Goal: Task Accomplishment & Management: Complete application form

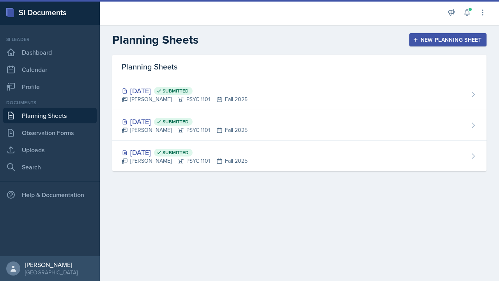
click at [421, 37] on div "New Planning Sheet" at bounding box center [447, 40] width 67 height 6
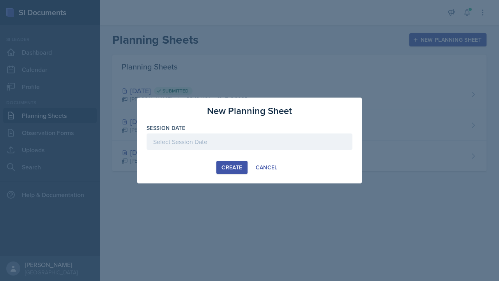
click at [254, 145] on div at bounding box center [250, 141] width 206 height 16
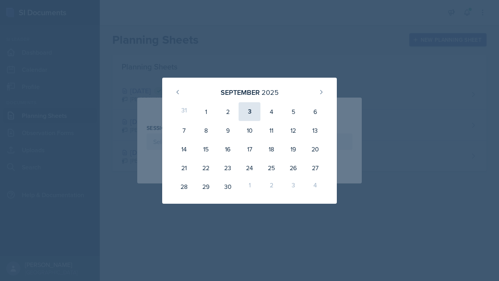
click at [251, 111] on div "3" at bounding box center [250, 111] width 22 height 19
type input "[DATE]"
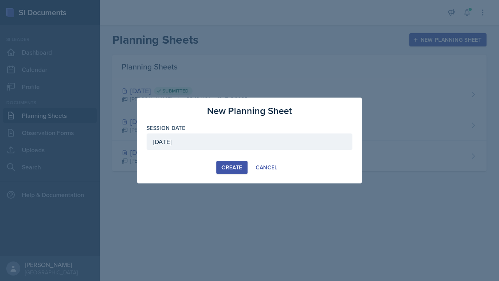
click at [230, 168] on div "Create" at bounding box center [231, 167] width 21 height 6
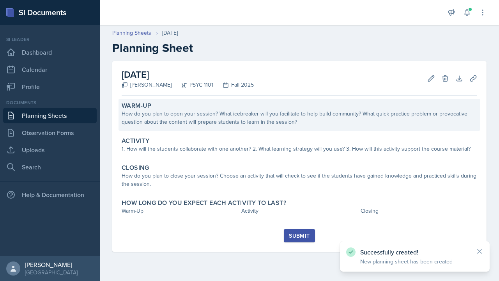
click at [243, 112] on div "How do you plan to open your session? What icebreaker will you facilitate to he…" at bounding box center [300, 118] width 356 height 16
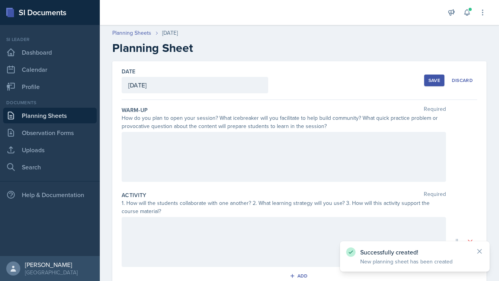
click at [215, 154] on div at bounding box center [284, 157] width 324 height 50
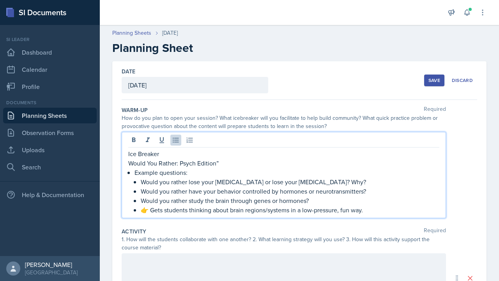
click at [220, 162] on p "Would You Rather: Psych Edition”" at bounding box center [283, 162] width 311 height 9
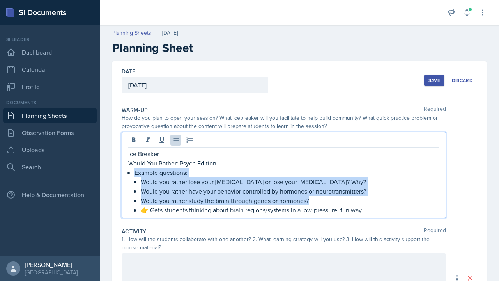
drag, startPoint x: 315, startPoint y: 200, endPoint x: 129, endPoint y: 170, distance: 188.5
click at [135, 170] on li "Example questions: Would you rather lose your [MEDICAL_DATA] or lose your [MEDI…" at bounding box center [287, 191] width 305 height 47
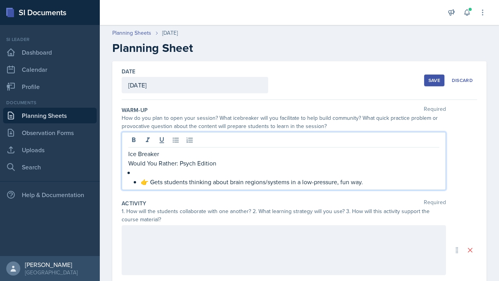
click at [153, 181] on p "👉 Gets students thinking about brain regions/systems in a low-pressure, fun way." at bounding box center [290, 181] width 299 height 9
click at [131, 173] on div "Ice Breaker Would You Rather: Psych Edition Gets students thinking about brain …" at bounding box center [283, 167] width 311 height 37
click at [131, 181] on div "Ice Breaker Would You Rather: Psych Edition Gets students thinking about brain …" at bounding box center [283, 167] width 311 height 37
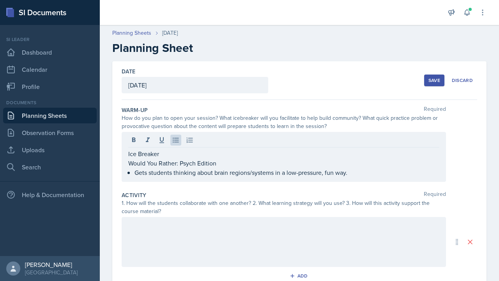
click at [127, 163] on div "Ice Breaker Would You Rather: Psych Edition Gets students thinking about brain …" at bounding box center [284, 157] width 324 height 50
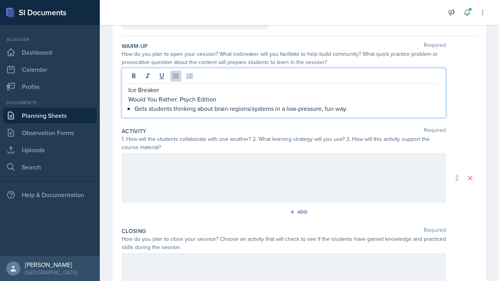
scroll to position [65, 0]
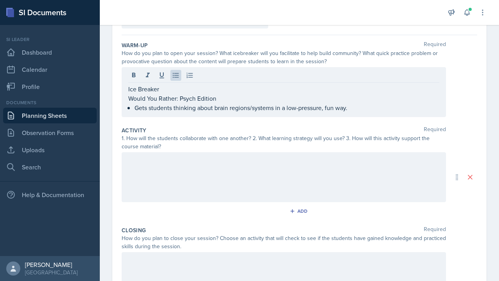
click at [222, 166] on div at bounding box center [284, 177] width 324 height 50
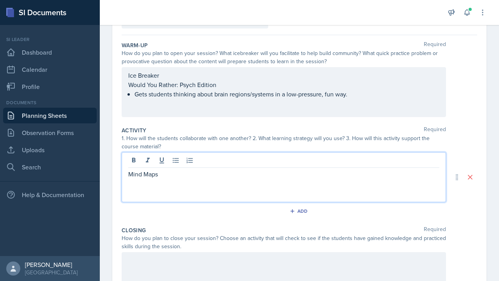
click at [129, 176] on p "Mind Maps" at bounding box center [283, 173] width 311 height 9
click at [131, 171] on p at bounding box center [283, 173] width 311 height 9
click at [135, 74] on div "Ice Breaker Would You Rather: Psych Edition Gets students thinking about brain …" at bounding box center [284, 92] width 324 height 50
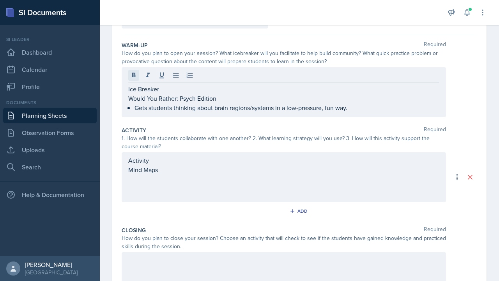
click at [135, 74] on icon at bounding box center [134, 75] width 4 height 5
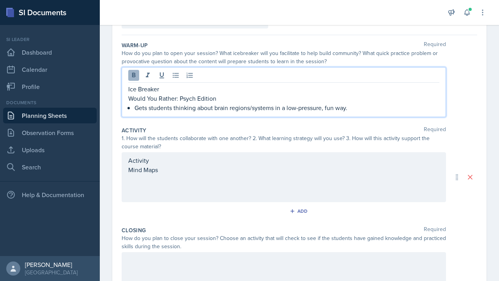
click at [135, 74] on icon at bounding box center [134, 75] width 4 height 5
click at [135, 86] on p "Ice Breaker" at bounding box center [283, 88] width 311 height 9
click at [137, 88] on p "IcBreaker" at bounding box center [283, 88] width 311 height 9
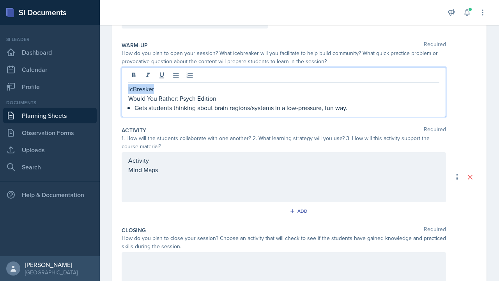
click at [137, 88] on p "IcBreaker" at bounding box center [283, 88] width 311 height 9
click at [129, 100] on p "Would You Rather: Psych Edition" at bounding box center [283, 98] width 311 height 9
click at [129, 100] on p "-Would You Rather: Psych Edition" at bounding box center [283, 98] width 311 height 9
click at [222, 97] on p "Would You Rather: Psych Edition" at bounding box center [287, 98] width 305 height 9
click at [135, 109] on p "Gets students thinking about brain regions/systems in a low-pressure, fun way." at bounding box center [287, 107] width 305 height 9
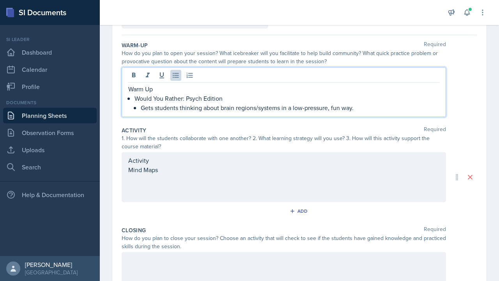
click at [165, 170] on div "Activity Mind Maps" at bounding box center [283, 170] width 311 height 28
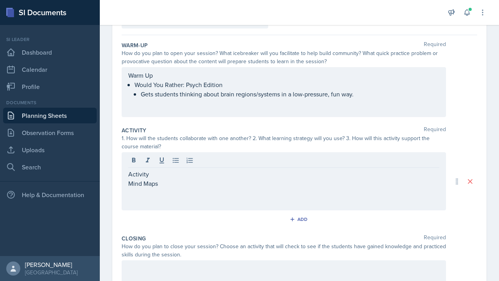
click at [127, 184] on div "Activity Mind Maps" at bounding box center [284, 181] width 324 height 58
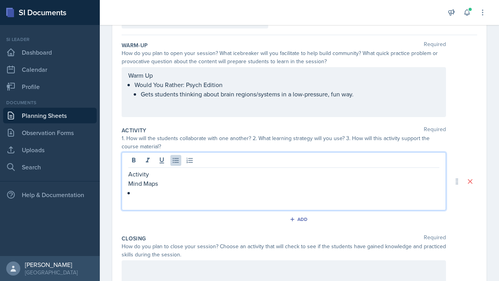
click at [132, 182] on p "Mind Maps" at bounding box center [283, 183] width 311 height 9
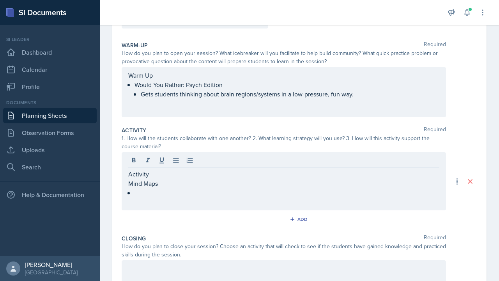
click at [127, 183] on div "Activity Mind Maps" at bounding box center [284, 181] width 324 height 58
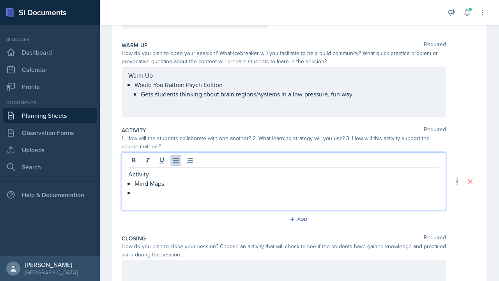
click at [135, 192] on p at bounding box center [287, 192] width 305 height 9
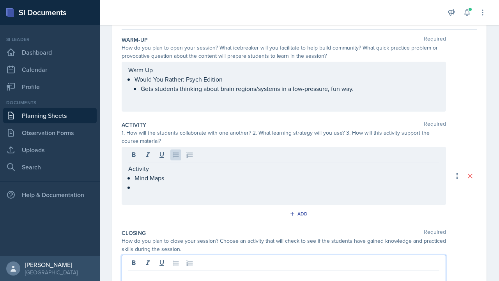
click at [149, 185] on p at bounding box center [287, 186] width 305 height 9
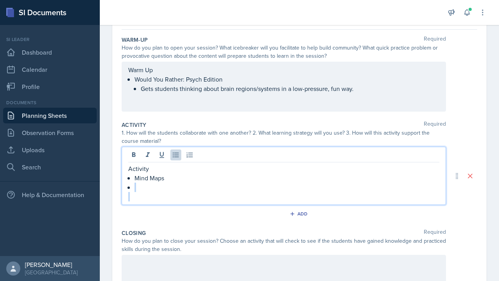
click at [149, 185] on p at bounding box center [287, 186] width 305 height 9
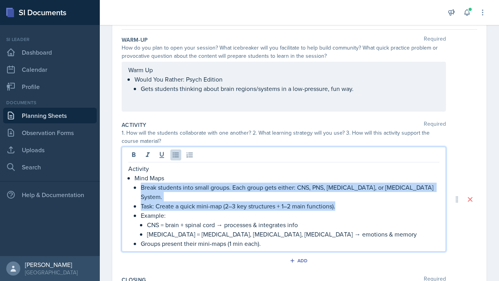
drag, startPoint x: 140, startPoint y: 186, endPoint x: 336, endPoint y: 197, distance: 196.0
click at [336, 197] on li "Mind Maps Break students into small groups. Each group gets either: CNS, PNS, […" at bounding box center [287, 210] width 305 height 75
click at [336, 201] on p "Task: Create a quick mini-map (2–3 key structures + 1–2 main functions)." at bounding box center [290, 205] width 299 height 9
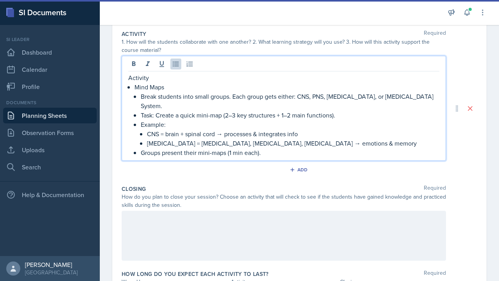
scroll to position [162, 0]
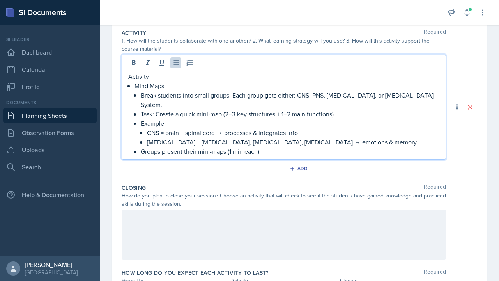
click at [157, 209] on div at bounding box center [284, 234] width 324 height 50
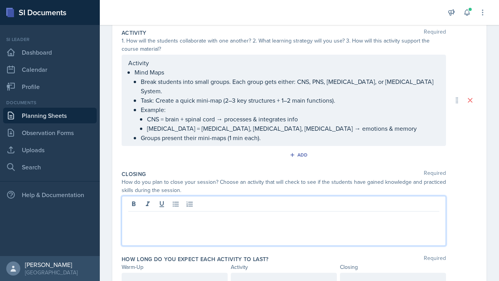
click at [204, 213] on p at bounding box center [283, 217] width 311 height 9
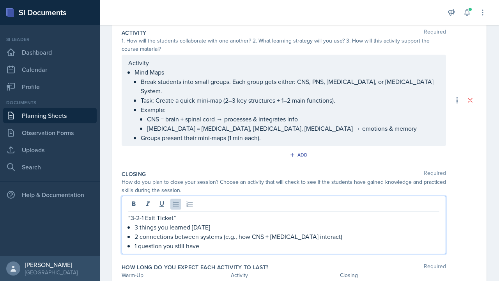
click at [123, 208] on div "“3-2-1 Exit Ticket” 3 things you learned [DATE] 2 connections between systems (…" at bounding box center [284, 225] width 324 height 58
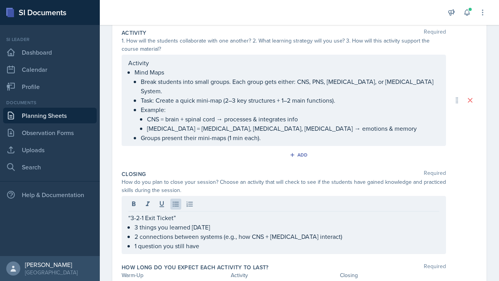
click at [127, 207] on div "“3-2-1 Exit Ticket” 3 things you learned [DATE] 2 connections between systems (…" at bounding box center [284, 225] width 324 height 58
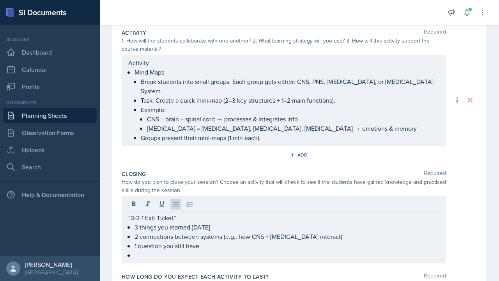
click at [127, 207] on div "“3-2-1 Exit Ticket” 3 things you learned [DATE] 2 connections between systems (…" at bounding box center [284, 229] width 324 height 67
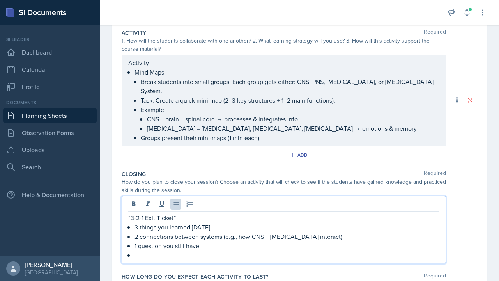
click at [132, 216] on div "“3-2-1 Exit Ticket” 3 things you learned [DATE] 2 connections between systems (…" at bounding box center [283, 236] width 311 height 47
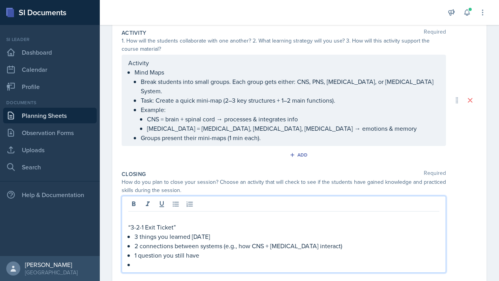
click at [133, 213] on p at bounding box center [283, 217] width 311 height 9
click at [143, 250] on ul "3 things you learned [DATE] 2 connections between systems (e.g., how CNS + [MED…" at bounding box center [287, 250] width 305 height 37
click at [137, 260] on p at bounding box center [287, 264] width 305 height 9
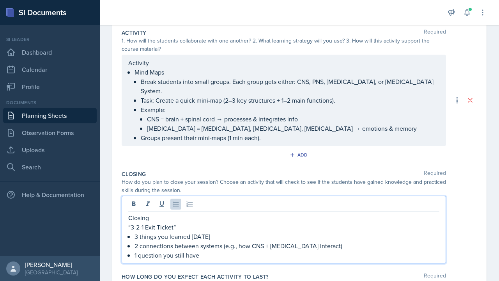
click at [122, 216] on div "Closing “3-2-1 Exit Ticket” 3 things you learned [DATE] 2 connections between s…" at bounding box center [284, 229] width 324 height 67
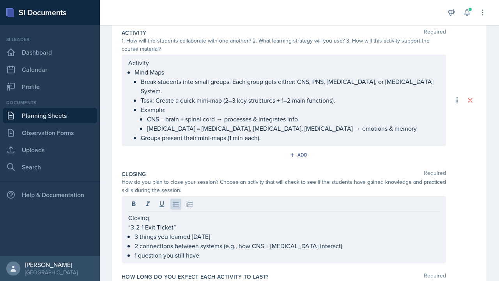
click at [127, 217] on div "Closing “3-2-1 Exit Ticket” 3 things you learned [DATE] 2 connections between s…" at bounding box center [284, 229] width 324 height 67
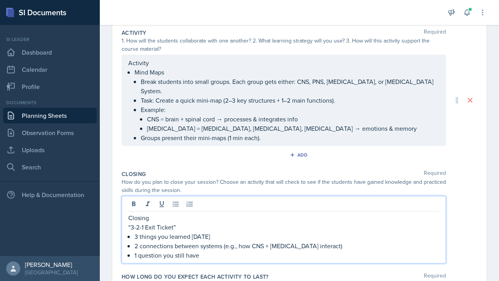
click at [129, 222] on p "“3-2-1 Exit Ticket”" at bounding box center [283, 226] width 311 height 9
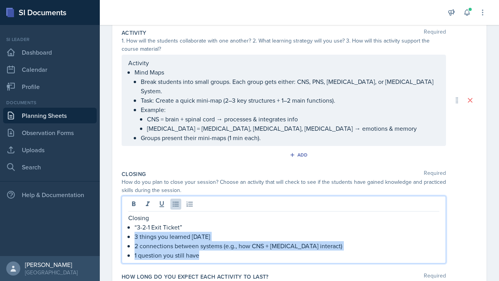
drag, startPoint x: 132, startPoint y: 228, endPoint x: 133, endPoint y: 250, distance: 22.7
click at [134, 251] on div "Closing “3-2-1 Exit Ticket” 3 things you learned [DATE] 2 connections between s…" at bounding box center [284, 229] width 324 height 67
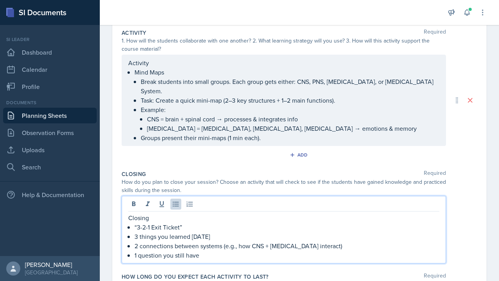
scroll to position [223, 0]
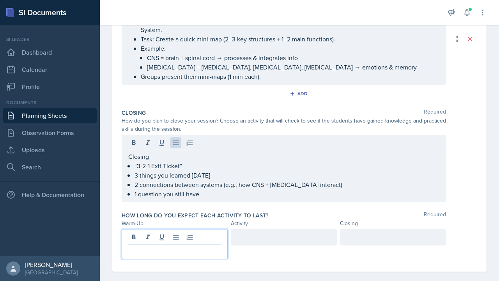
click at [180, 180] on p "2 connections between systems (e.g., how CNS + [MEDICAL_DATA] interact)" at bounding box center [287, 184] width 305 height 9
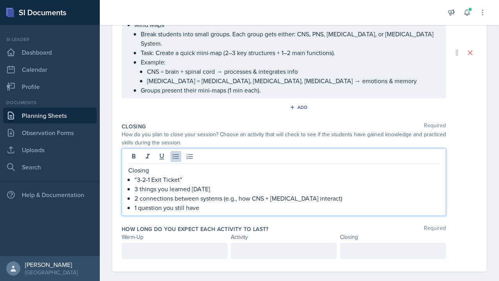
scroll to position [0, 0]
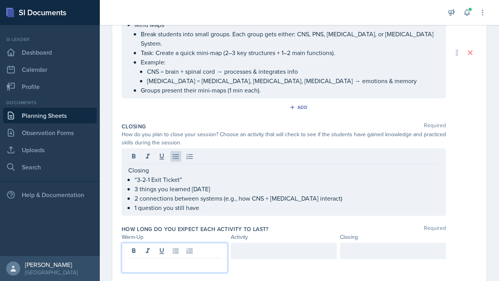
click at [156, 243] on div at bounding box center [175, 258] width 106 height 30
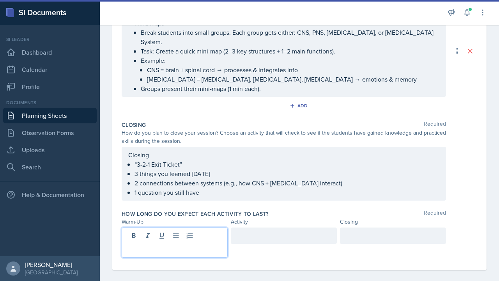
scroll to position [210, 0]
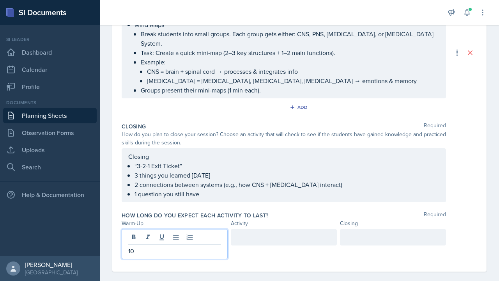
click at [266, 229] on div at bounding box center [284, 237] width 106 height 16
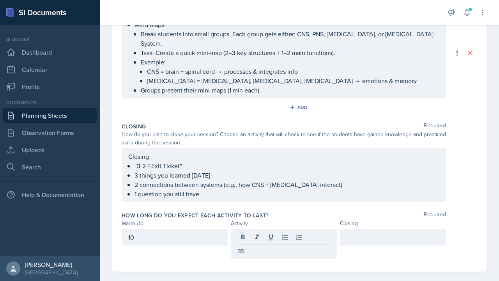
click at [359, 229] on div at bounding box center [393, 237] width 106 height 16
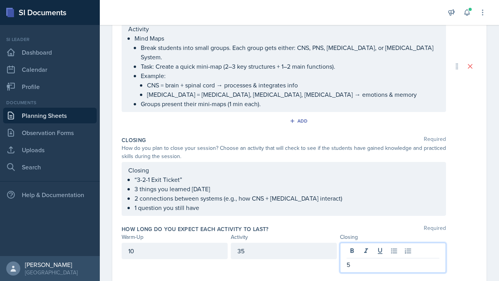
click at [457, 243] on div "10 35 5" at bounding box center [300, 258] width 356 height 30
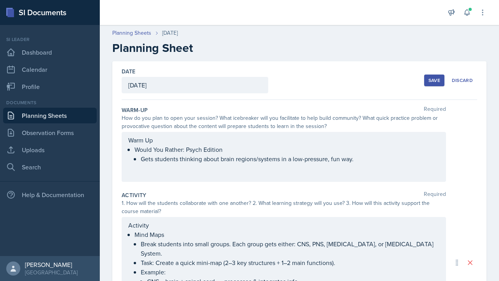
scroll to position [0, 0]
click at [434, 82] on div "Save" at bounding box center [435, 80] width 12 height 6
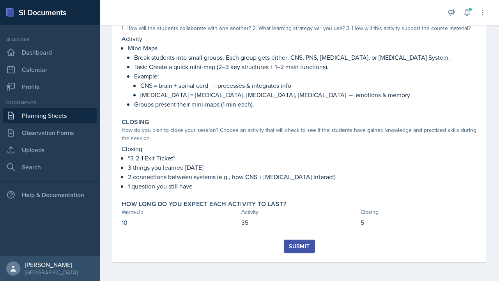
scroll to position [149, 0]
click at [296, 245] on div "Submit" at bounding box center [299, 246] width 21 height 6
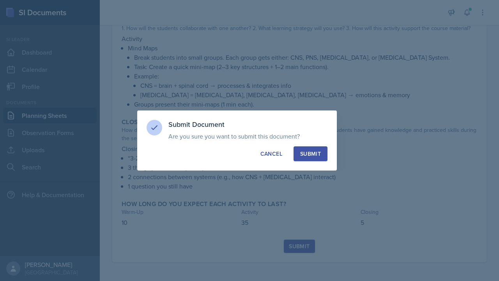
click at [311, 154] on div "Submit" at bounding box center [310, 154] width 21 height 8
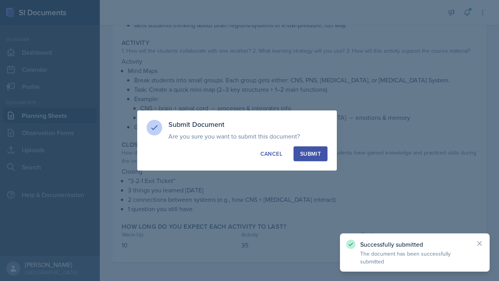
scroll to position [126, 0]
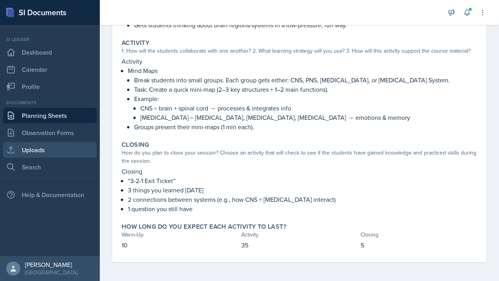
click at [44, 149] on link "Uploads" at bounding box center [50, 150] width 94 height 16
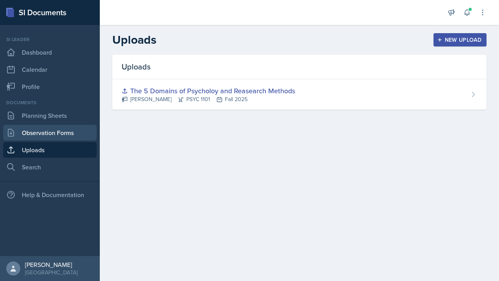
click at [51, 129] on link "Observation Forms" at bounding box center [50, 133] width 94 height 16
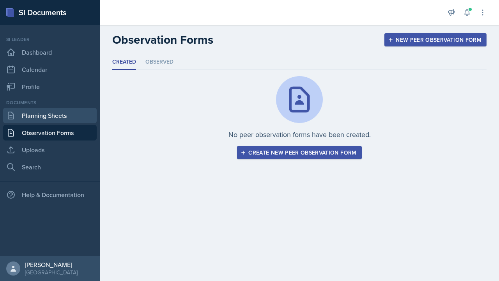
click at [60, 115] on link "Planning Sheets" at bounding box center [50, 116] width 94 height 16
